Goal: Understand process/instructions: Learn about a topic

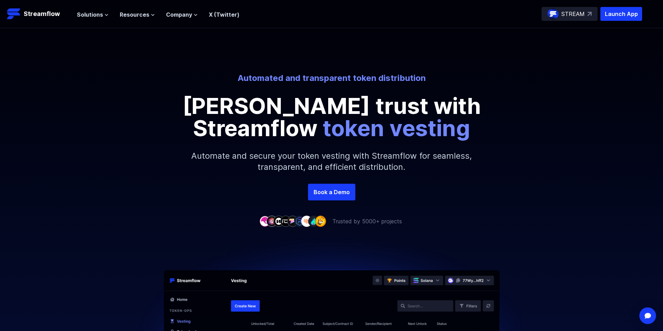
scroll to position [166, 0]
